Goal: Task Accomplishment & Management: Manage account settings

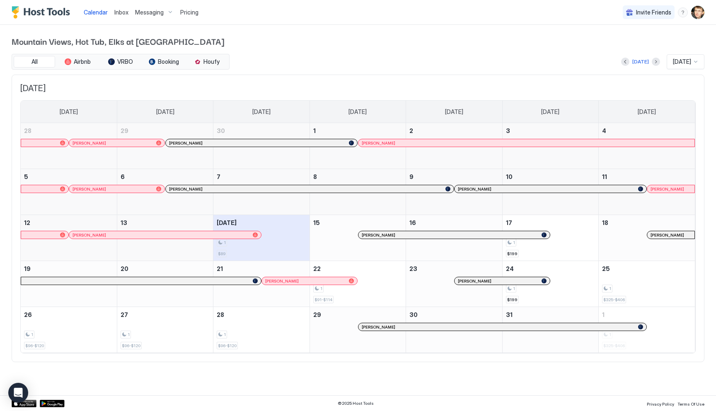
click at [276, 242] on div "1" at bounding box center [261, 243] width 89 height 8
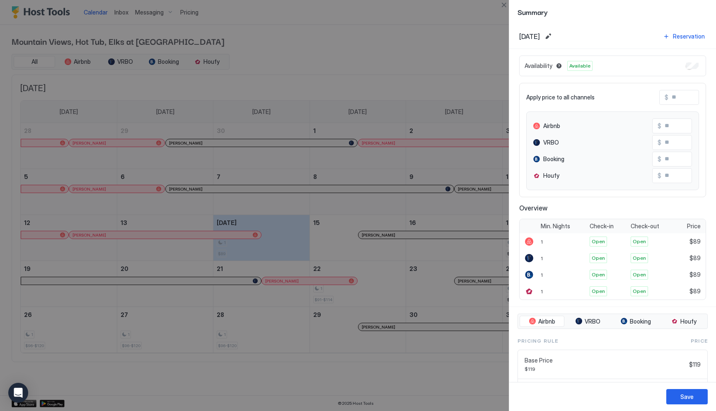
click at [189, 13] on div at bounding box center [358, 205] width 716 height 411
click at [187, 15] on div at bounding box center [358, 205] width 716 height 411
click at [237, 32] on div at bounding box center [358, 205] width 716 height 411
click at [506, 9] on button "Close" at bounding box center [504, 5] width 10 height 10
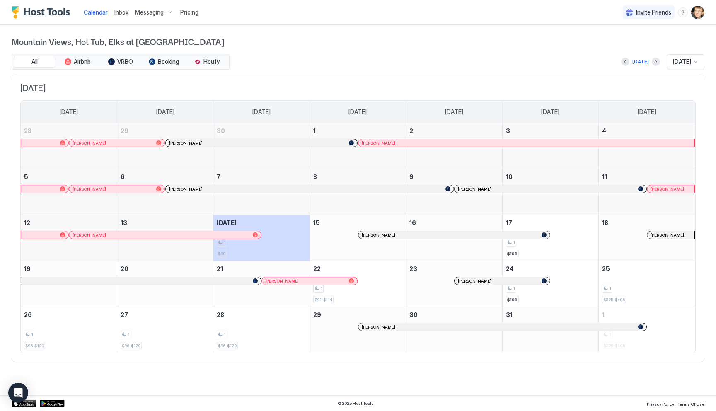
click at [193, 14] on span "Pricing" at bounding box center [189, 12] width 18 height 7
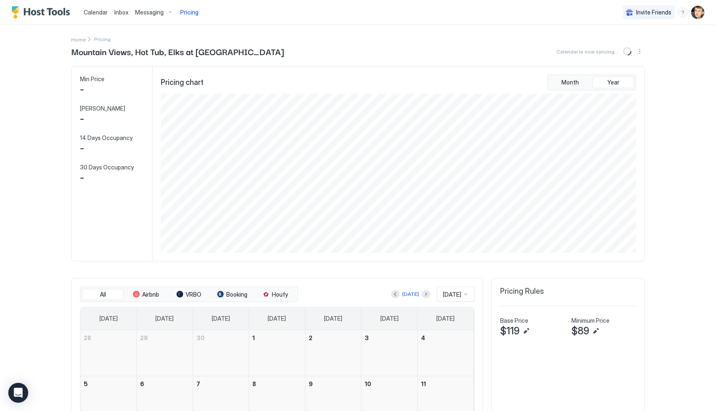
scroll to position [159, 477]
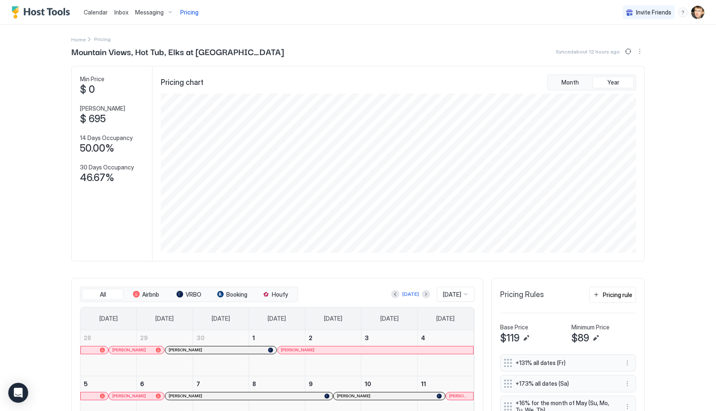
click at [579, 339] on span "$89" at bounding box center [581, 338] width 18 height 12
click at [580, 338] on span "$89" at bounding box center [581, 338] width 18 height 12
click at [597, 339] on button "Edit" at bounding box center [596, 338] width 10 height 10
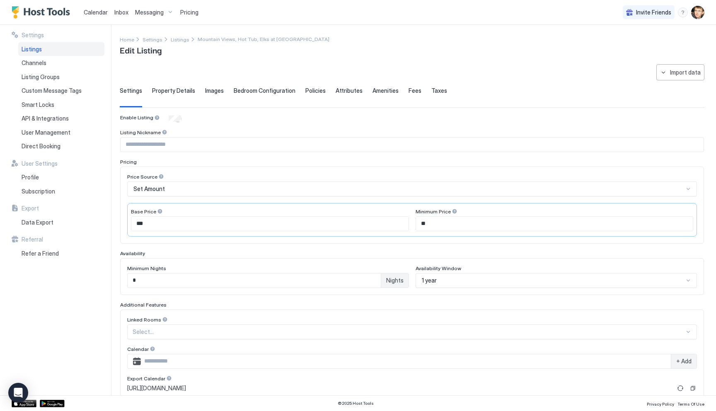
click at [438, 221] on input "**" at bounding box center [554, 224] width 277 height 14
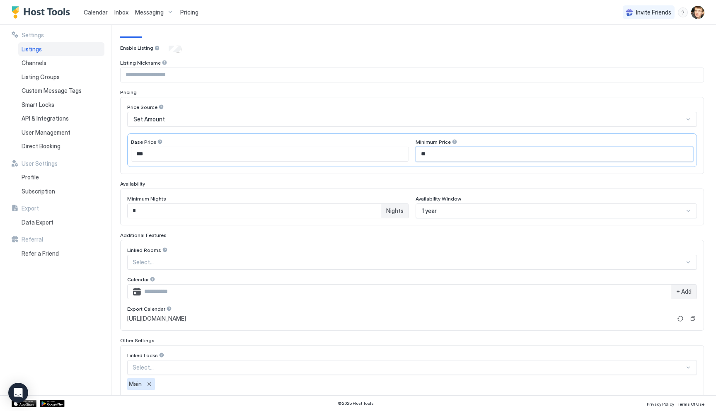
scroll to position [118, 0]
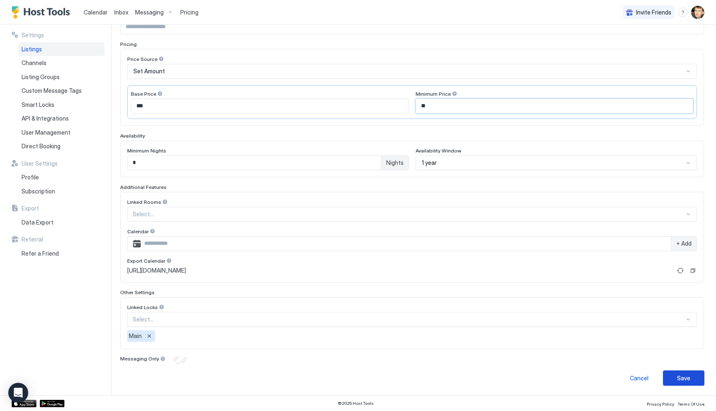
type input "**"
click at [674, 373] on button "Save" at bounding box center [683, 378] width 41 height 15
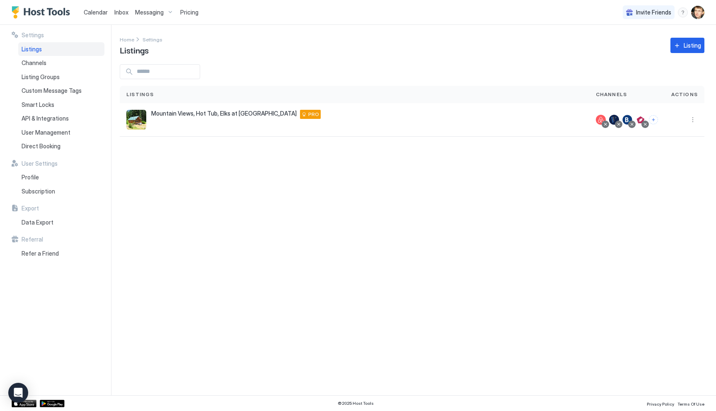
click at [410, 78] on div at bounding box center [412, 71] width 585 height 15
